Goal: Feedback & Contribution: Submit feedback/report problem

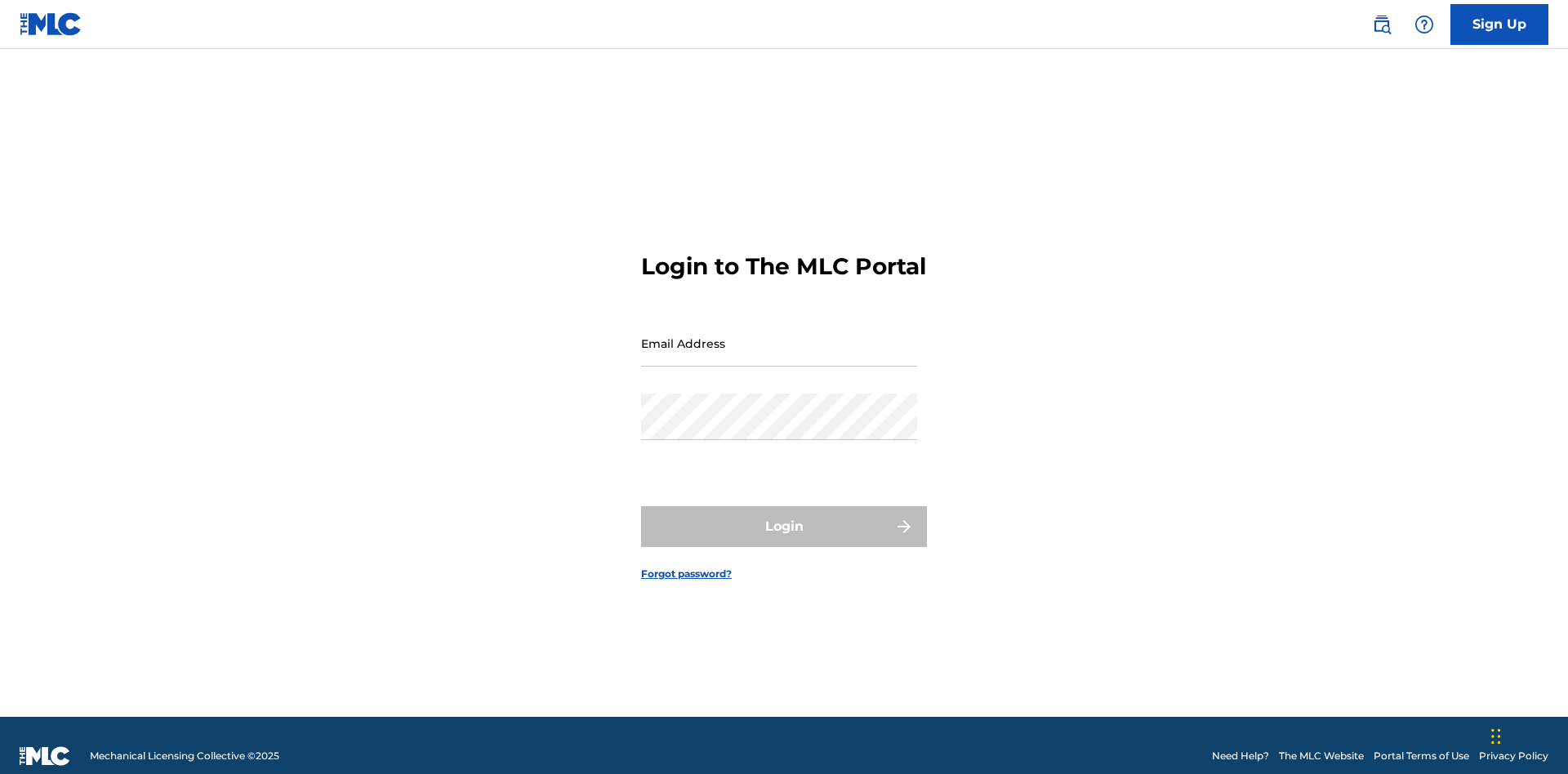
scroll to position [21, 0]
click at [779, 336] on input "Email Address" at bounding box center [779, 343] width 276 height 47
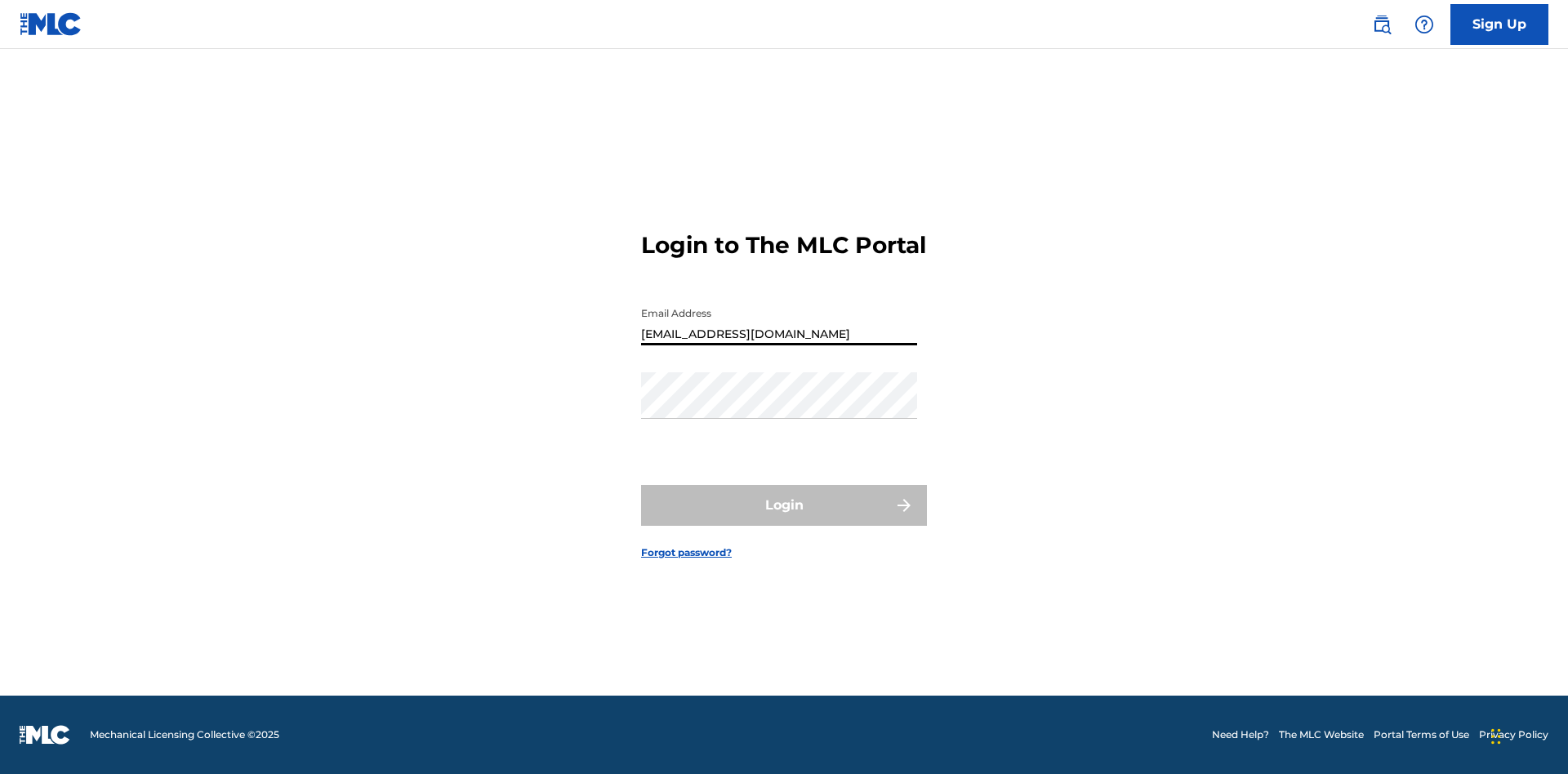
type input "Duke.McTesterson@gmail.com"
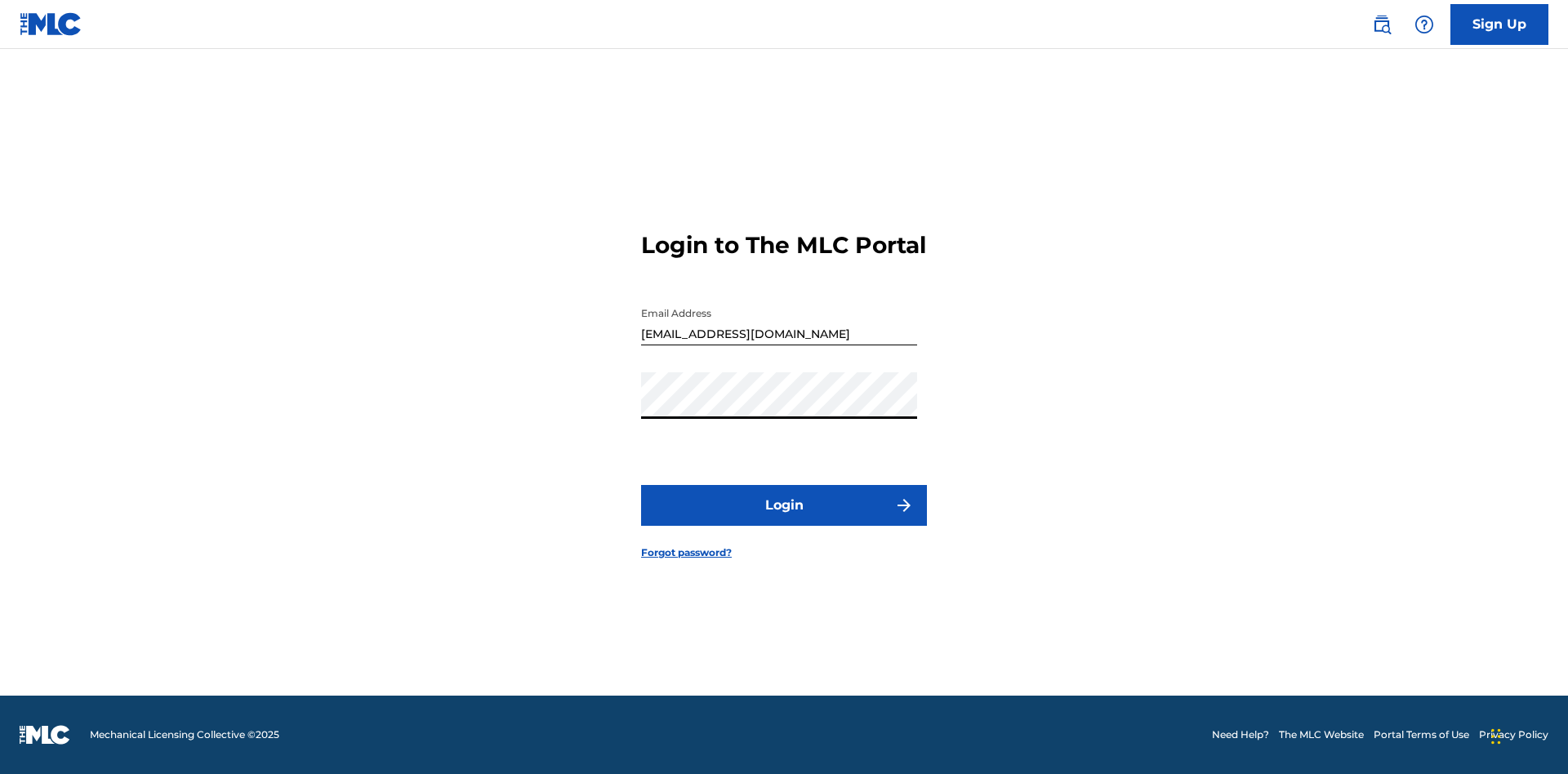
click at [784, 519] on button "Login" at bounding box center [784, 505] width 285 height 41
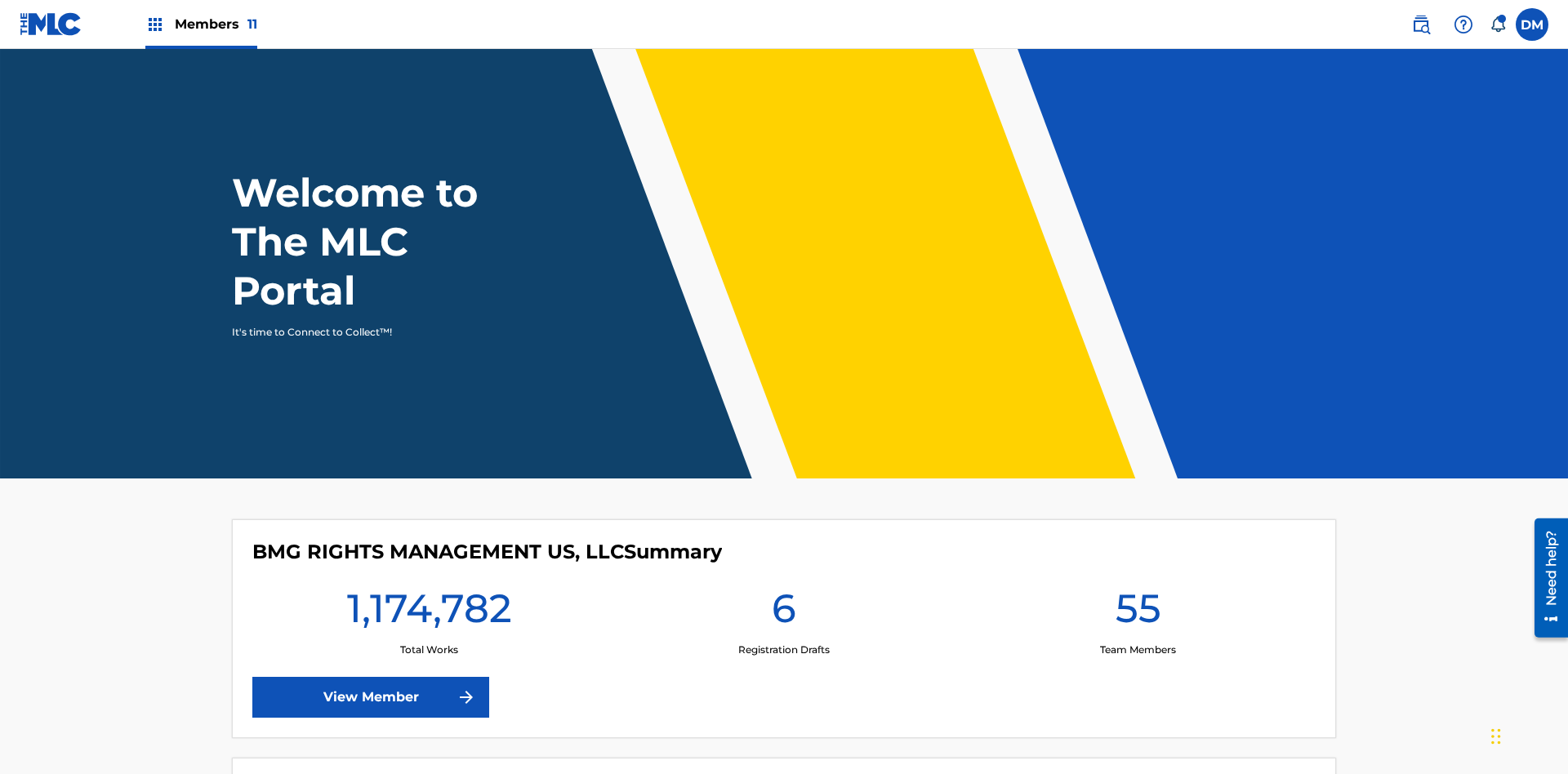
scroll to position [71, 0]
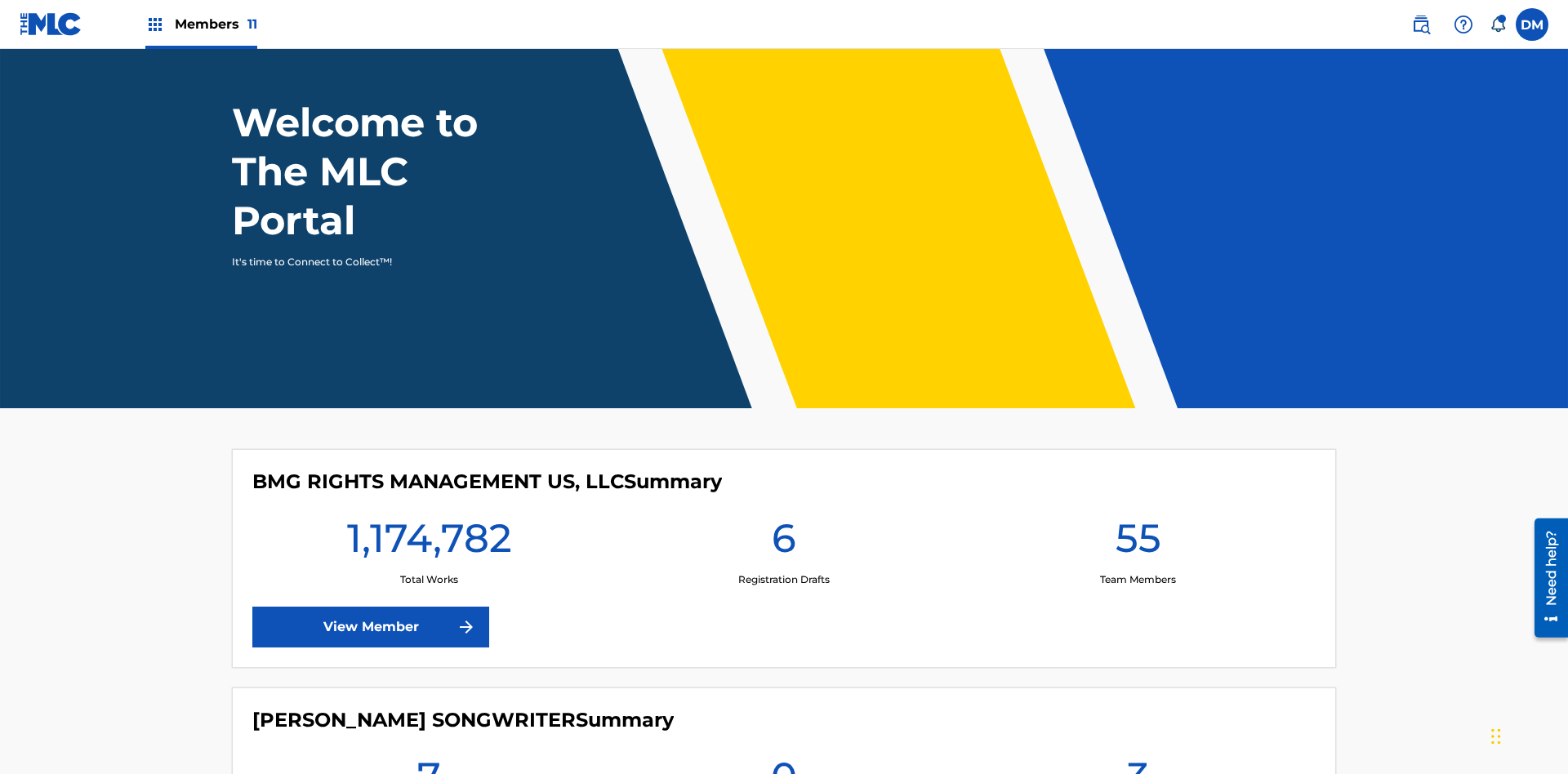
click at [1463, 24] on img at bounding box center [1463, 24] width 20 height 20
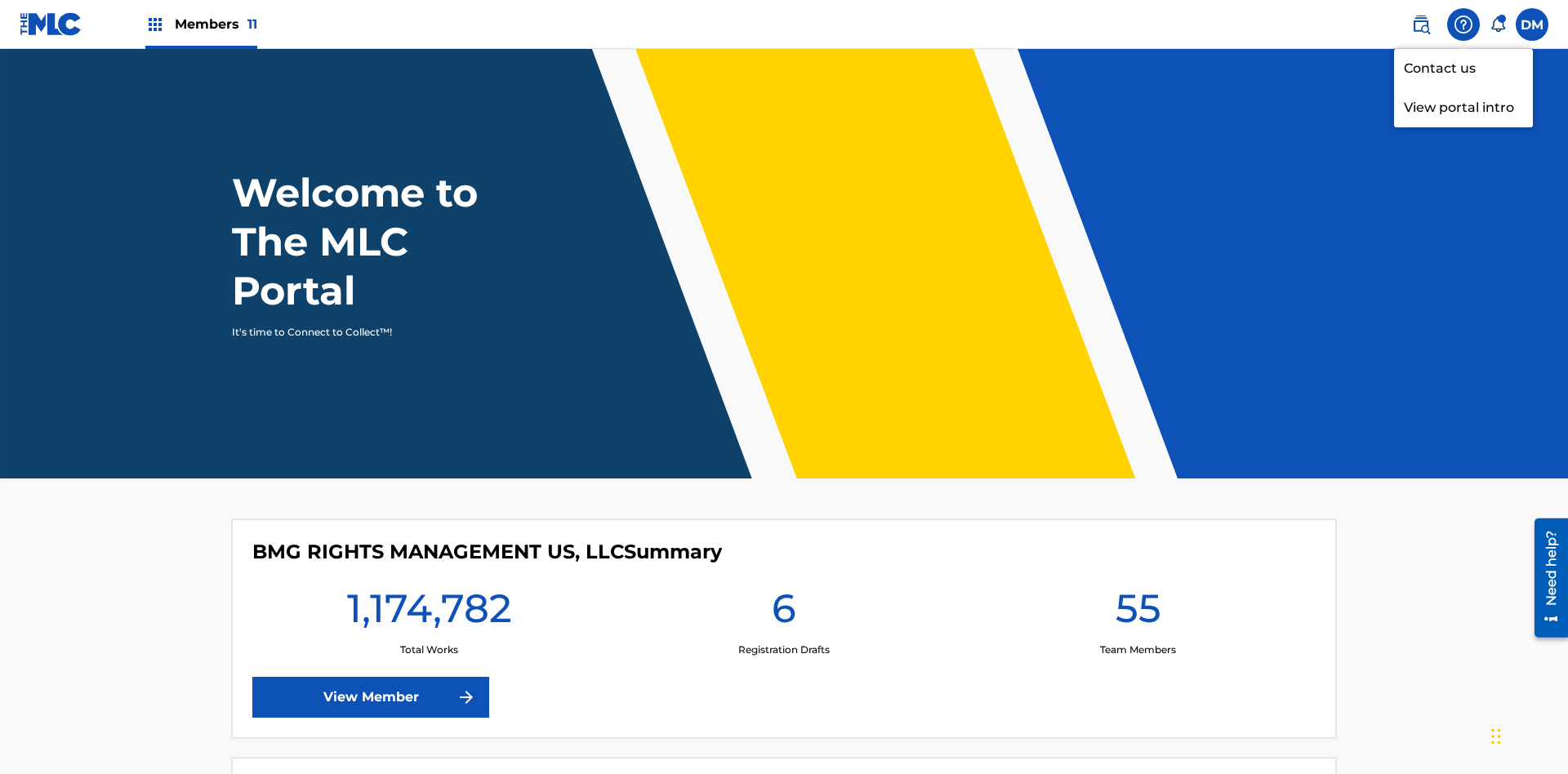
click at [1463, 68] on link "Contact us" at bounding box center [1463, 68] width 138 height 39
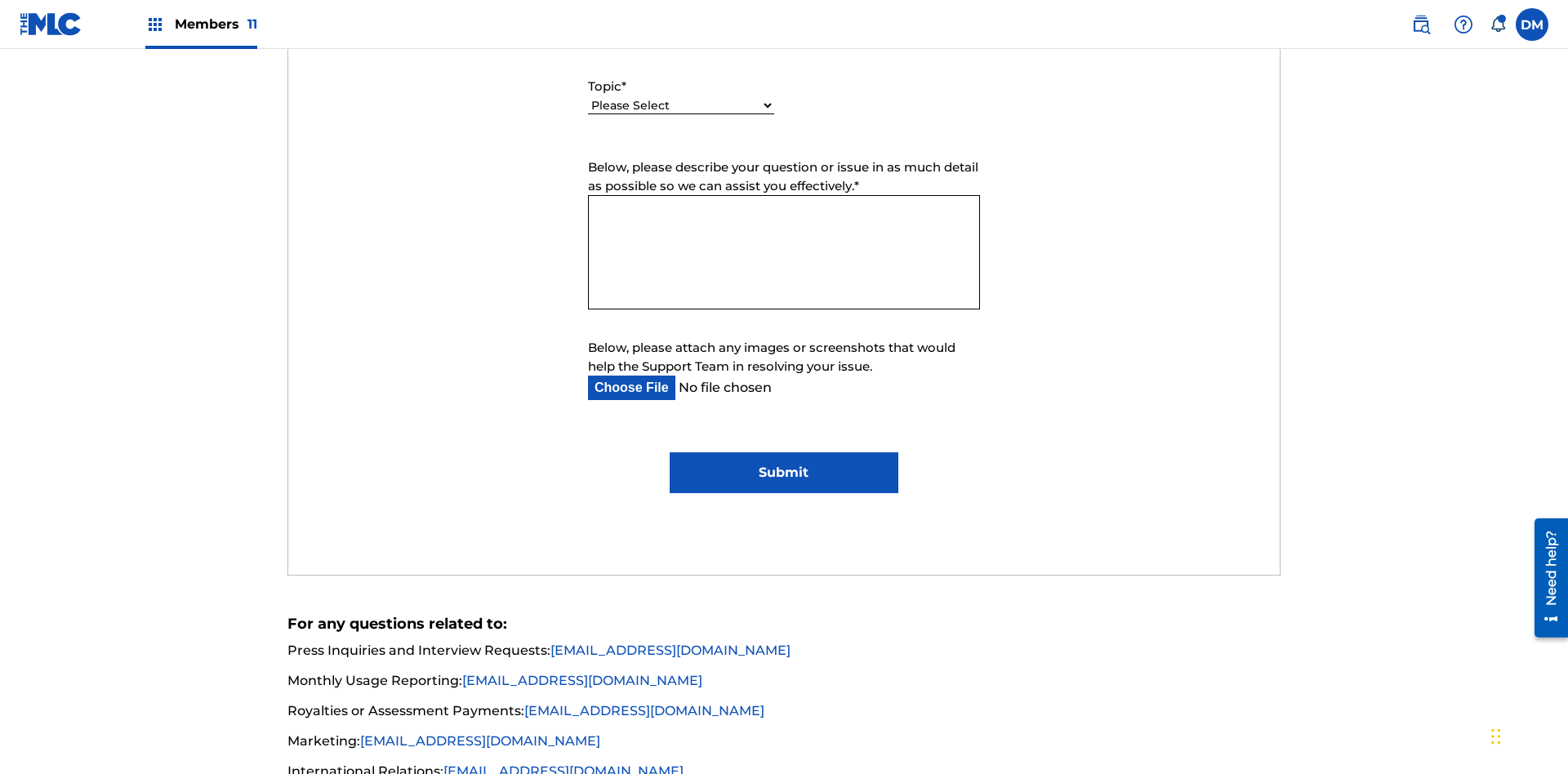
click at [681, 106] on select "Please Select I need help with my account I need help with managing my catalog …" at bounding box center [680, 106] width 186 height 17
select select "I need help with managing my catalog"
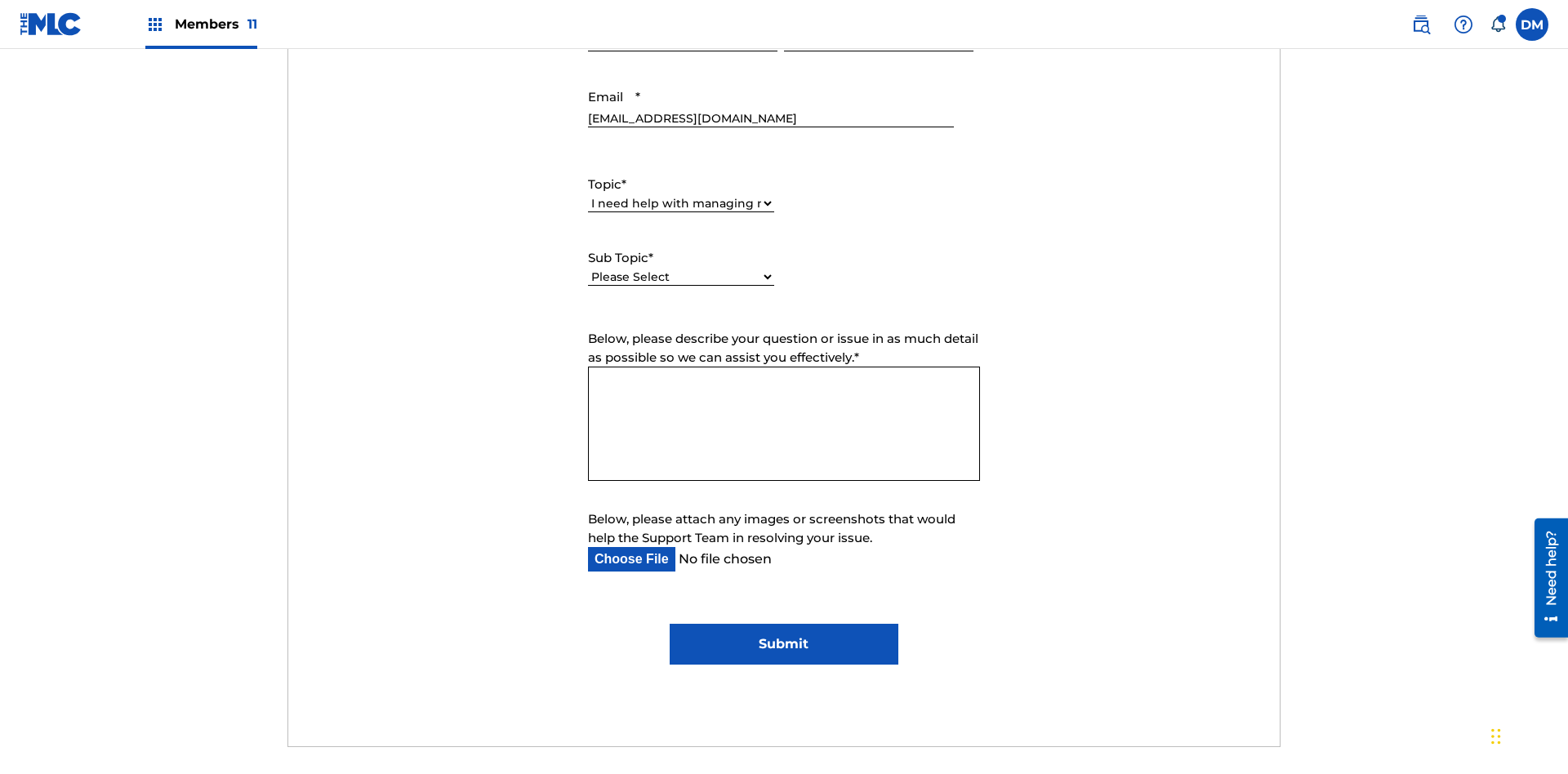
click at [681, 268] on select "Please Select I need help with CWR I need help registering my work(s) in The ML…" at bounding box center [680, 277] width 186 height 17
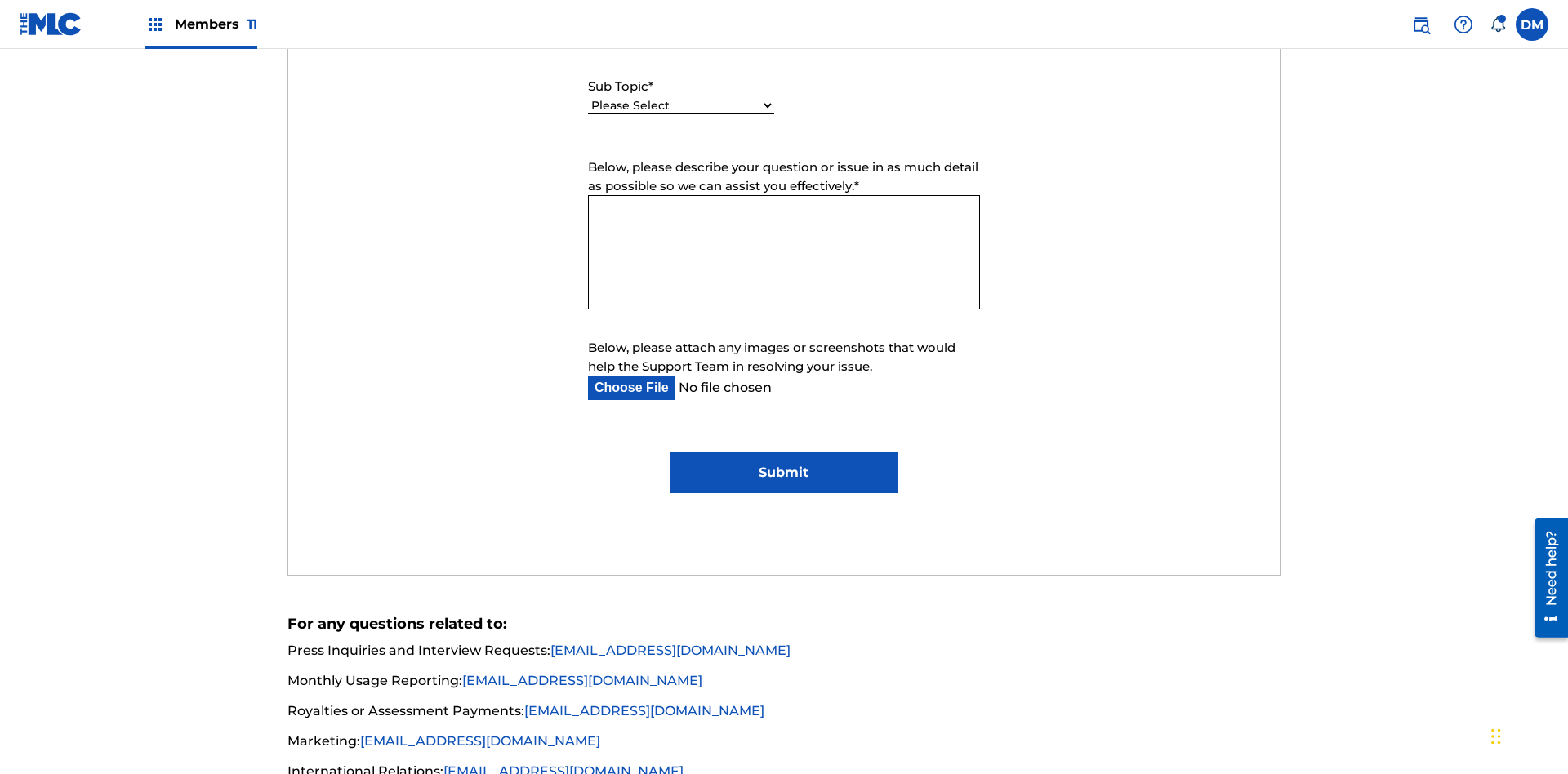
select select "I need help editing my works"
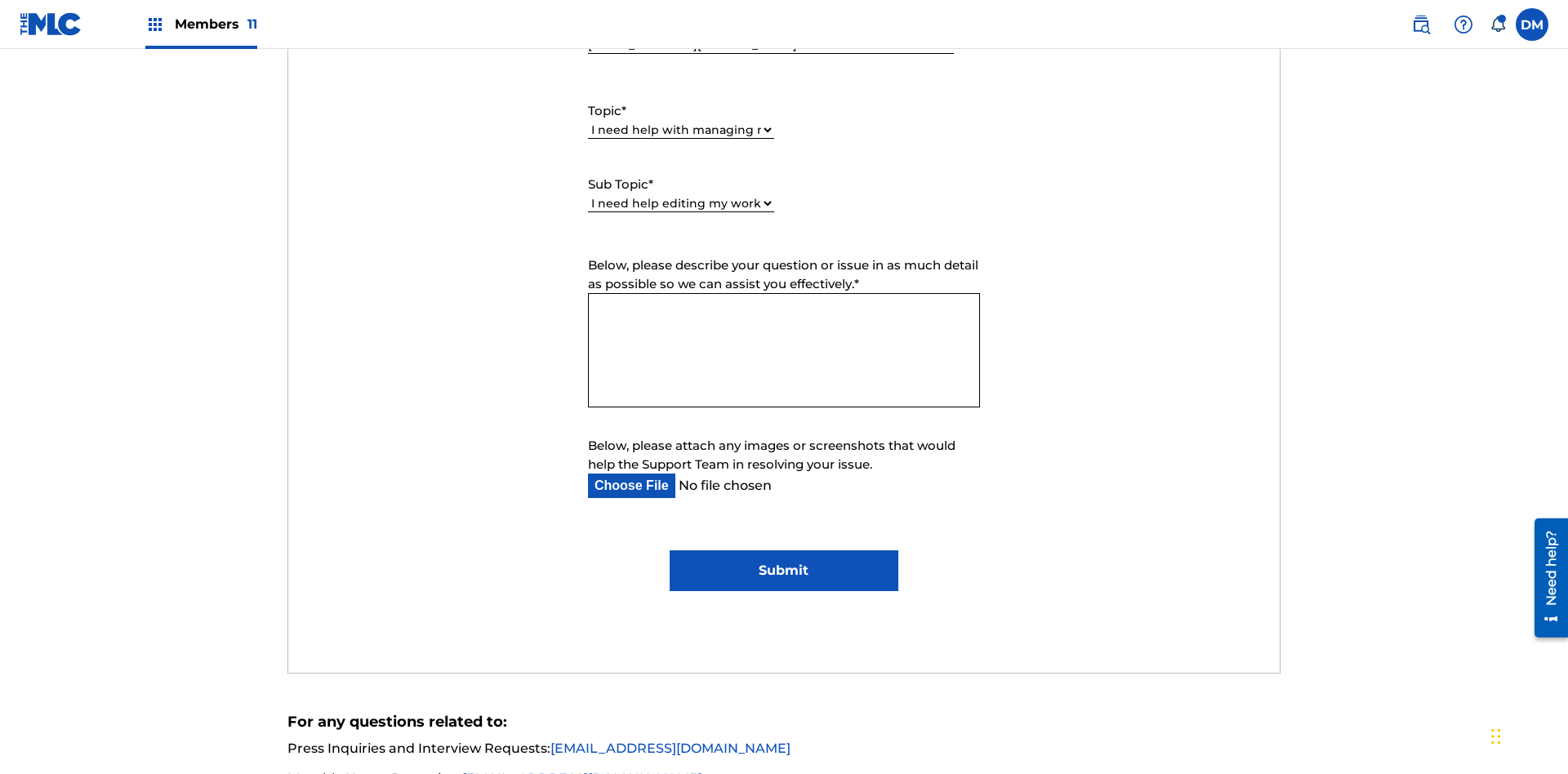
click at [784, 293] on textarea "Below, please describe your question or issue in as much detail as possible so …" at bounding box center [784, 350] width 392 height 115
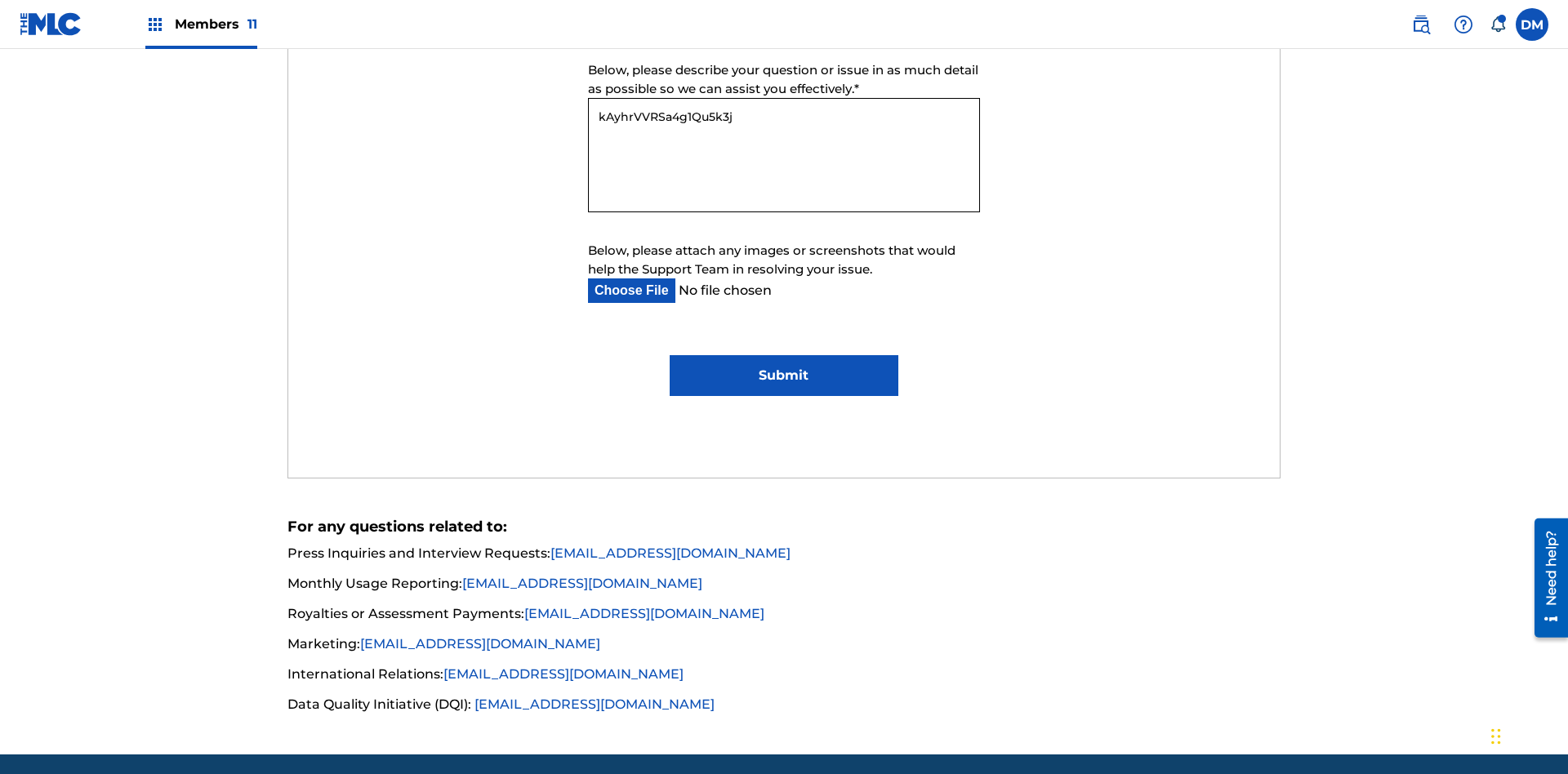
type textarea "kAyhrVVRSa4g1Qu5k3jo"
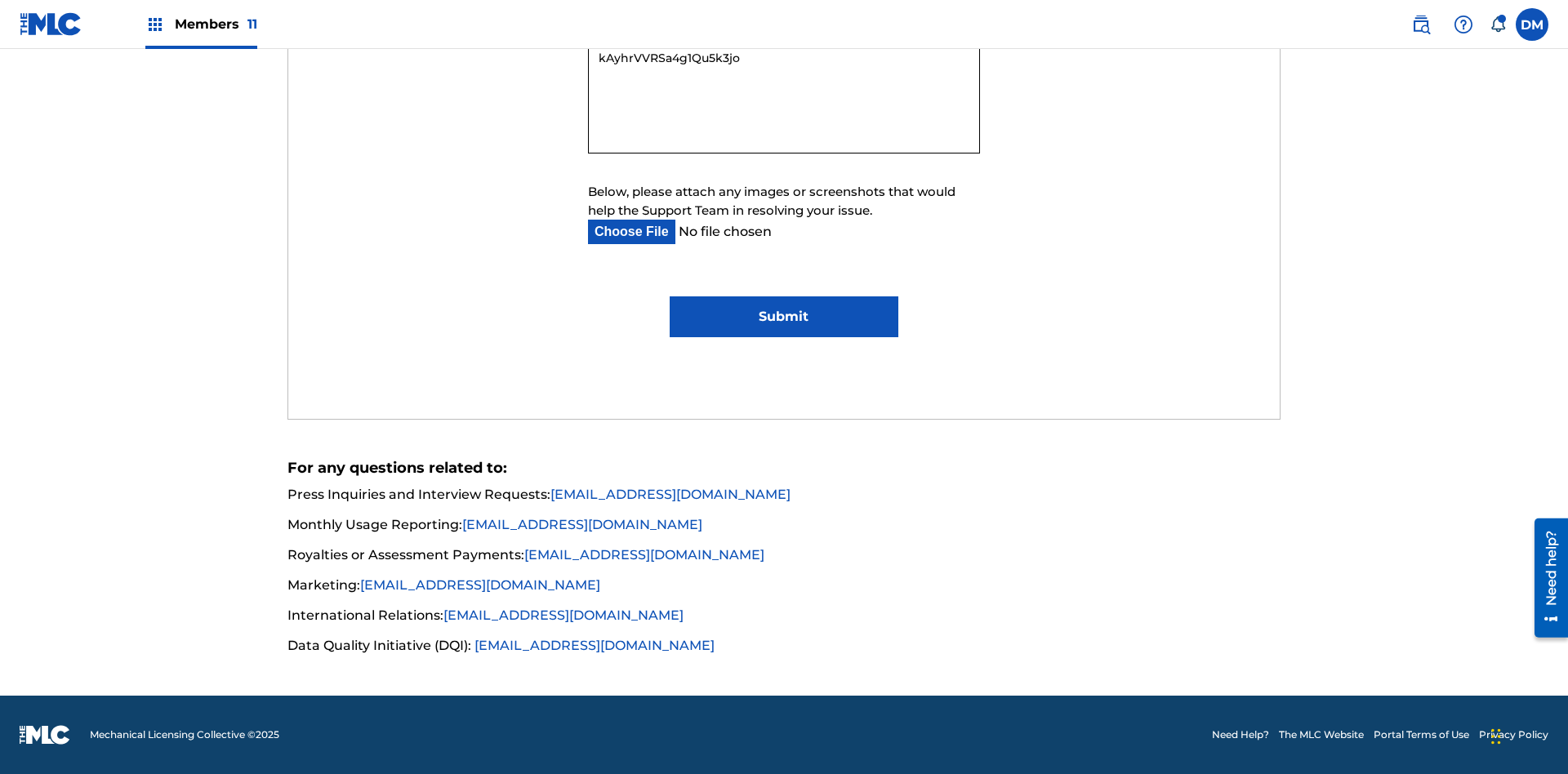
type input "C:\fakepath\jpg_test_document.jpg"
type textarea "kAyhrVVRSa4g1Qu5k3jo"
click at [784, 317] on input "Submit" at bounding box center [784, 317] width 228 height 41
